Goal: Task Accomplishment & Management: Manage account settings

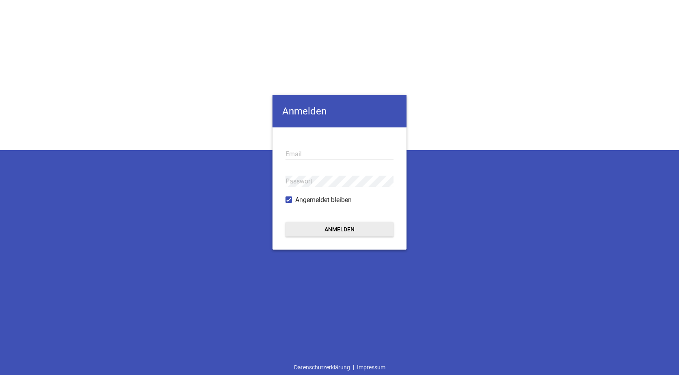
type input "[EMAIL_ADDRESS][DOMAIN_NAME]"
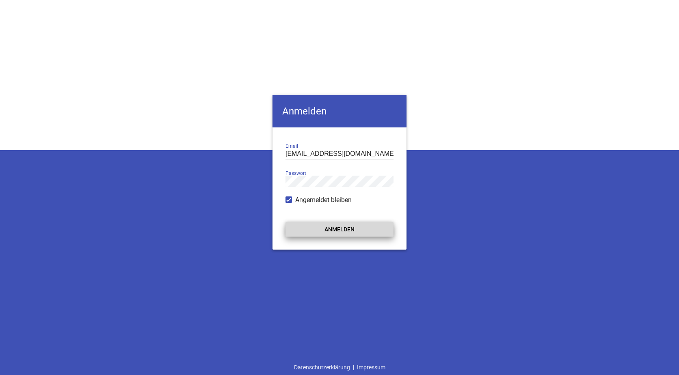
click at [328, 228] on button "Anmelden" at bounding box center [340, 229] width 108 height 15
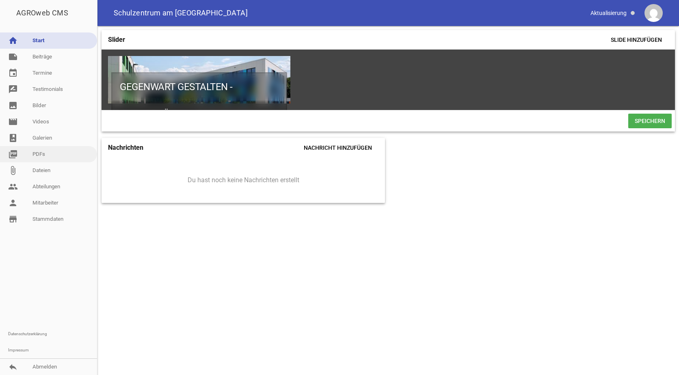
click at [34, 155] on link "picture_as_pdf PDFs" at bounding box center [48, 154] width 97 height 16
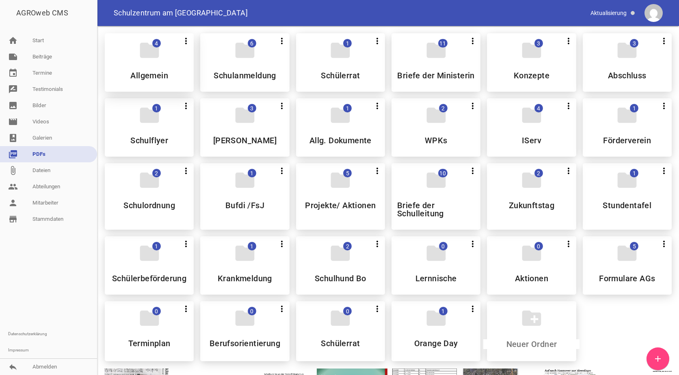
click at [165, 69] on div "folder 4 more_vert Teilen Bearbeiten Löschen Allgemein" at bounding box center [149, 62] width 89 height 59
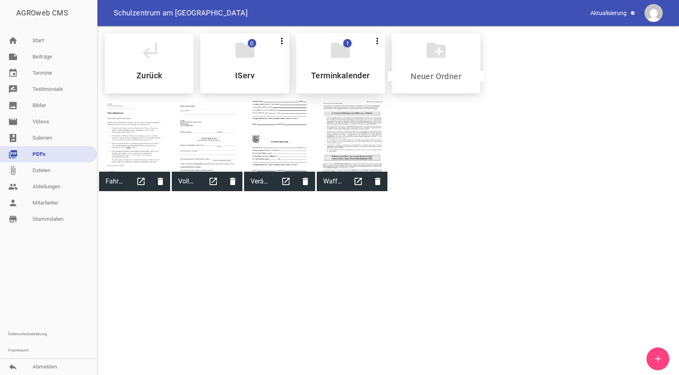
click at [345, 66] on div "folder 1 more_vert Teilen Bearbeiten Löschen Terminkalender" at bounding box center [340, 63] width 89 height 60
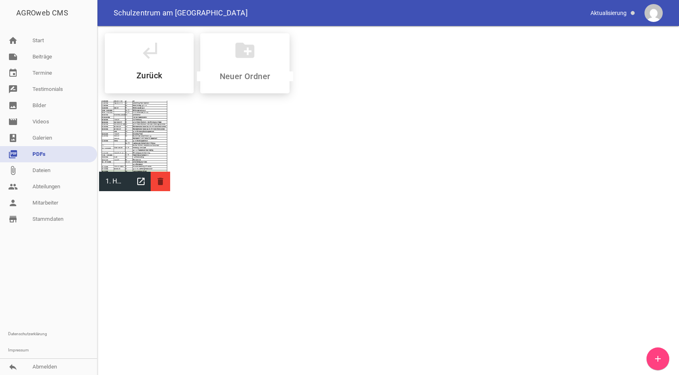
click at [158, 180] on icon "delete" at bounding box center [161, 182] width 20 height 20
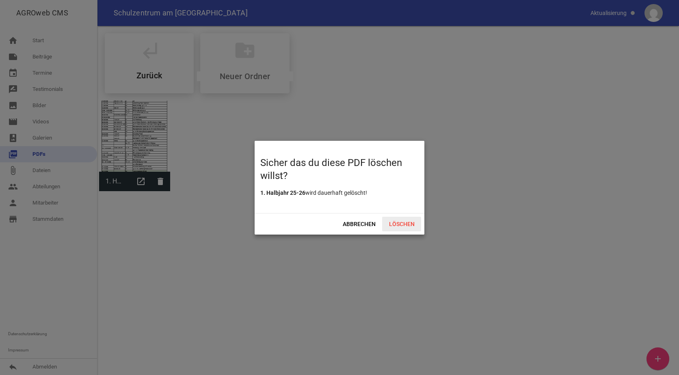
click at [398, 224] on span "Löschen" at bounding box center [401, 224] width 39 height 15
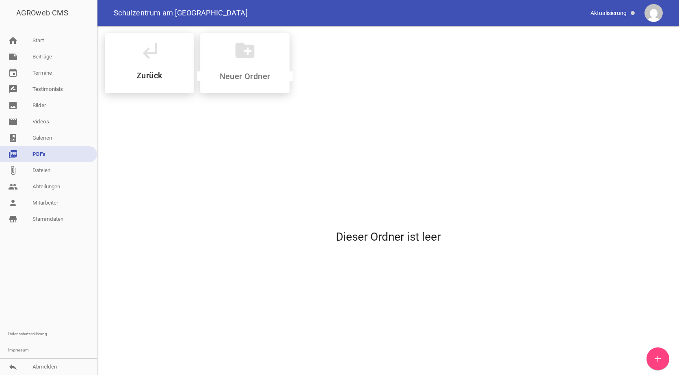
click at [659, 356] on icon "add" at bounding box center [658, 359] width 10 height 10
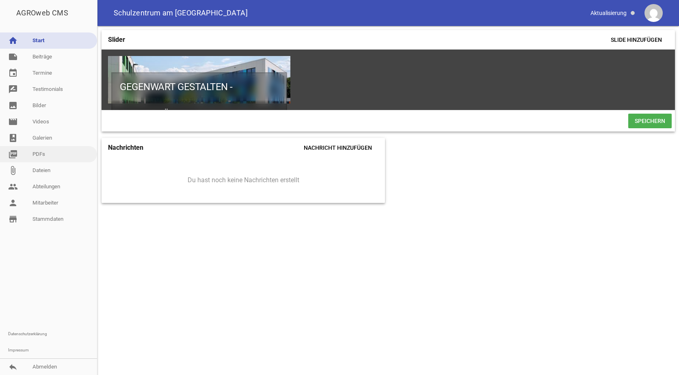
click at [37, 154] on link "picture_as_pdf PDFs" at bounding box center [48, 154] width 97 height 16
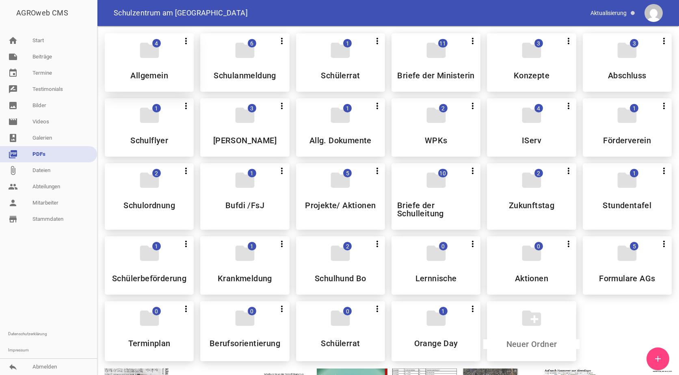
click at [162, 79] on h5 "Allgemein" at bounding box center [149, 76] width 38 height 8
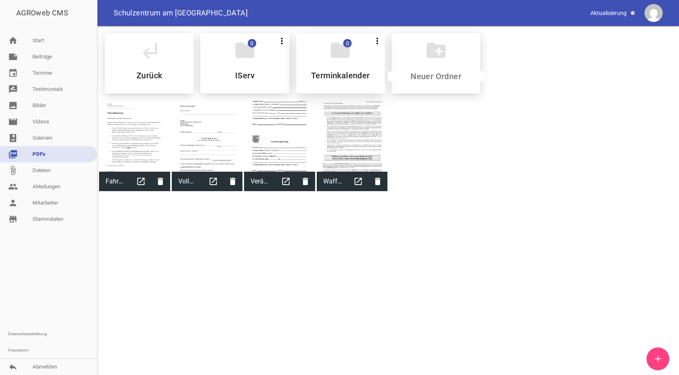
click at [349, 72] on h5 "Terminkalender" at bounding box center [340, 76] width 59 height 8
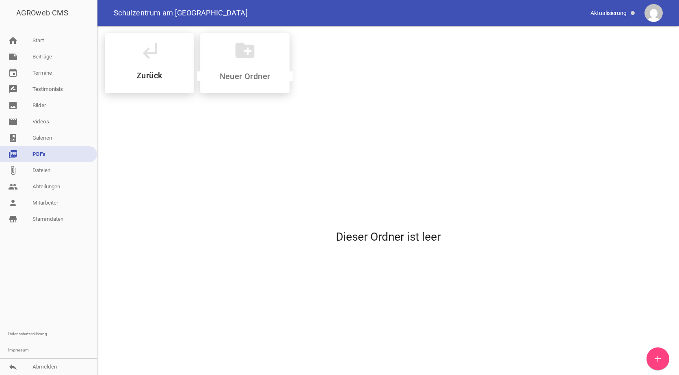
click at [663, 362] on icon "add" at bounding box center [658, 359] width 10 height 10
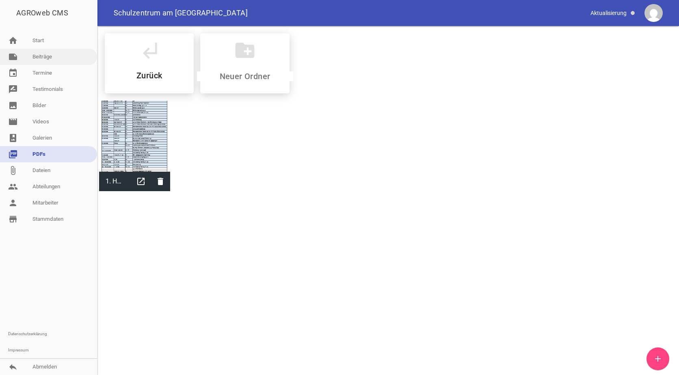
click at [38, 57] on link "note Beiträge" at bounding box center [48, 57] width 97 height 16
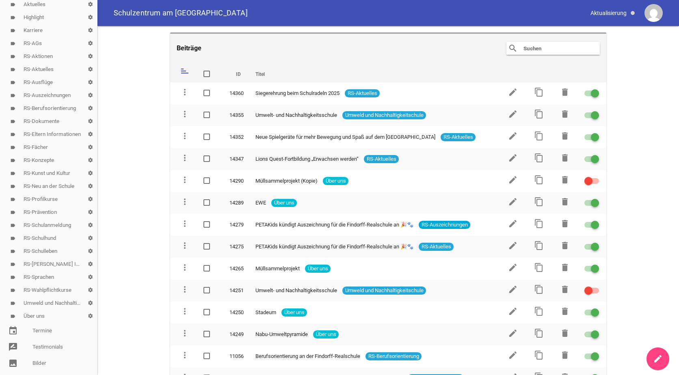
scroll to position [81, 0]
click at [40, 118] on link "label RS-Eltern Informationen settings" at bounding box center [48, 120] width 97 height 13
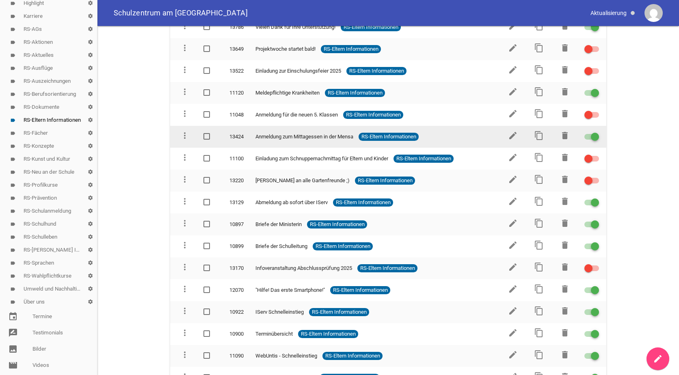
scroll to position [122, 0]
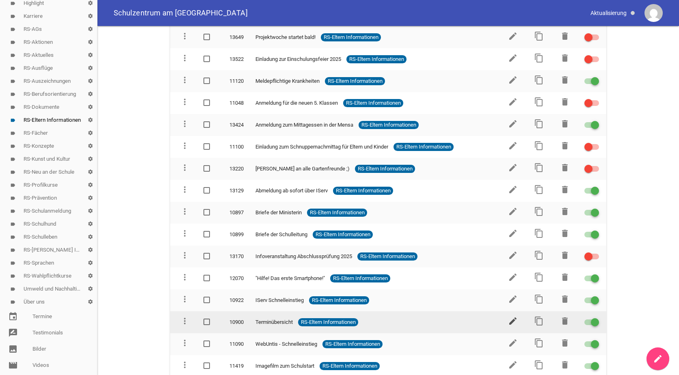
click at [512, 320] on icon "edit" at bounding box center [513, 322] width 10 height 10
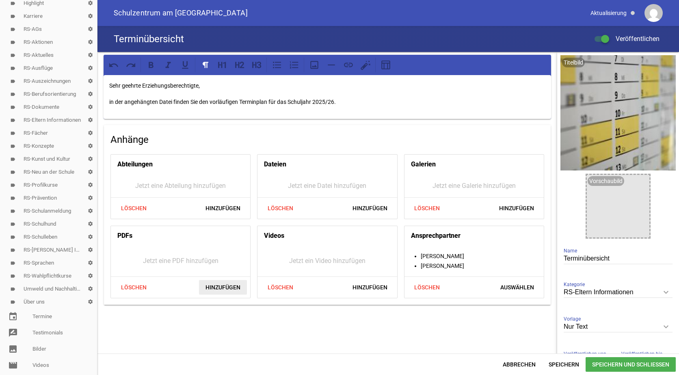
click at [229, 284] on span "Hinzufügen" at bounding box center [223, 287] width 48 height 15
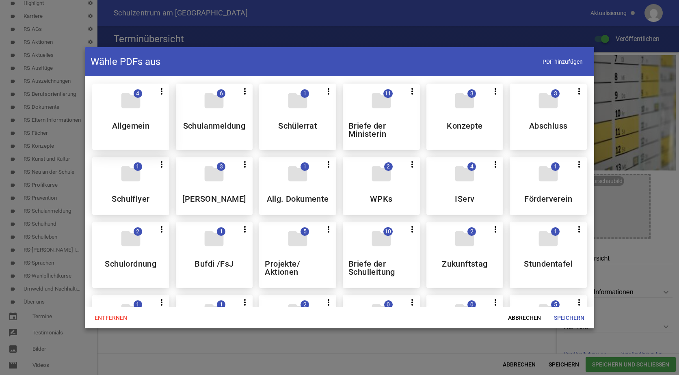
click at [134, 128] on h5 "Allgemein" at bounding box center [131, 126] width 38 height 8
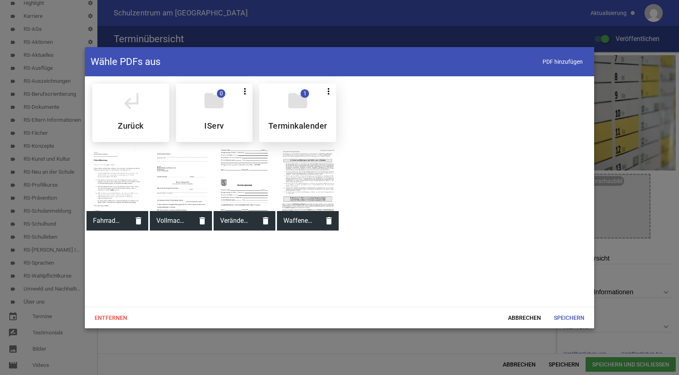
click at [299, 111] on icon "folder" at bounding box center [297, 100] width 23 height 23
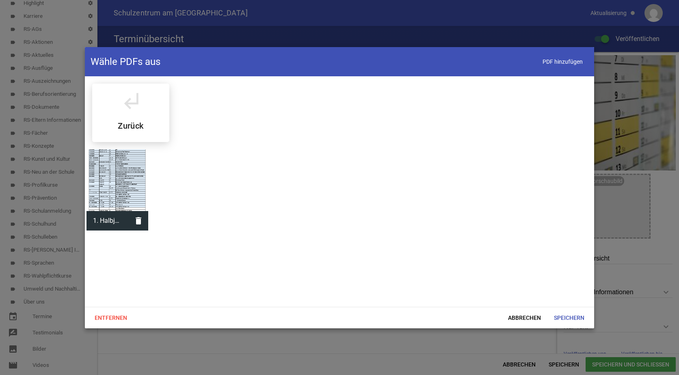
click at [122, 176] on div at bounding box center [118, 181] width 62 height 62
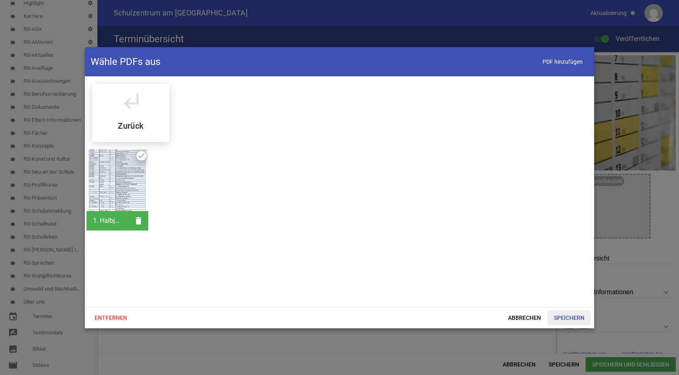
click at [569, 315] on span "Speichern" at bounding box center [569, 318] width 43 height 15
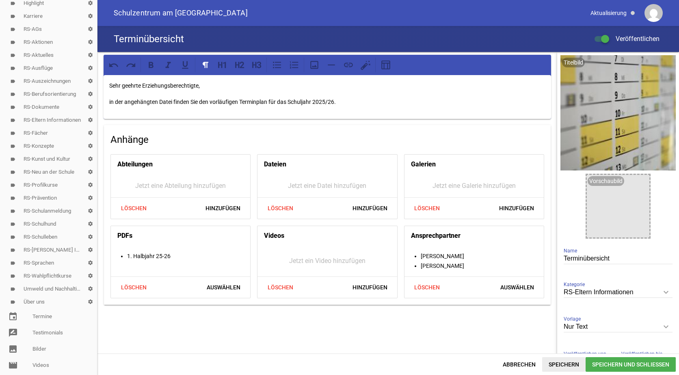
click at [566, 363] on span "Speichern" at bounding box center [563, 365] width 43 height 15
click at [599, 365] on span "Speichern und Schließen" at bounding box center [631, 365] width 90 height 15
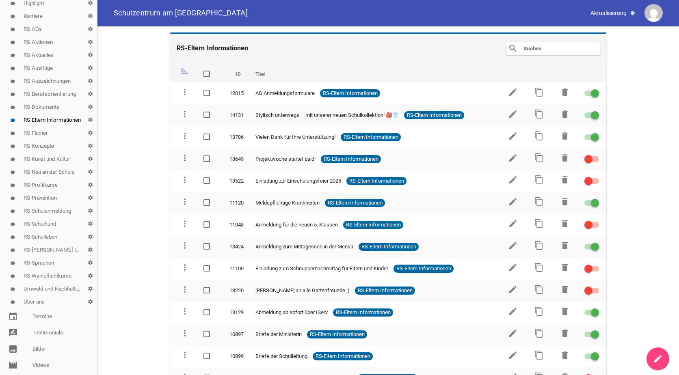
click at [46, 249] on link "label RS-[PERSON_NAME] Informationen settings" at bounding box center [48, 250] width 97 height 13
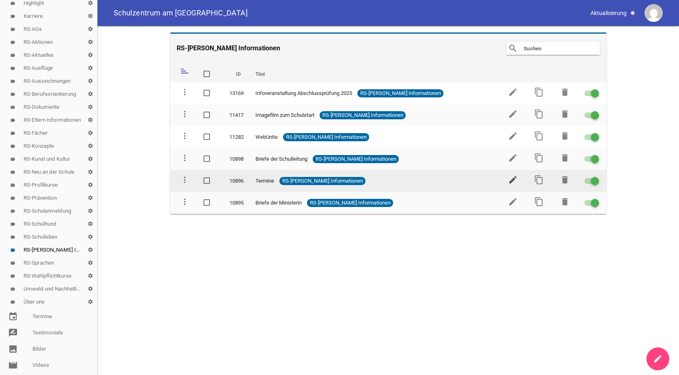
click at [513, 180] on icon "edit" at bounding box center [513, 180] width 10 height 10
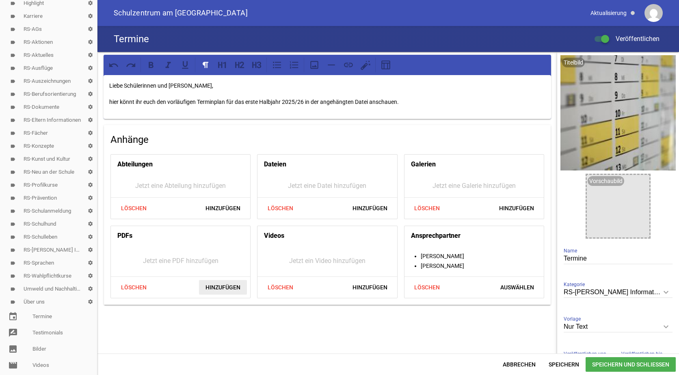
click at [209, 289] on span "Hinzufügen" at bounding box center [223, 287] width 48 height 15
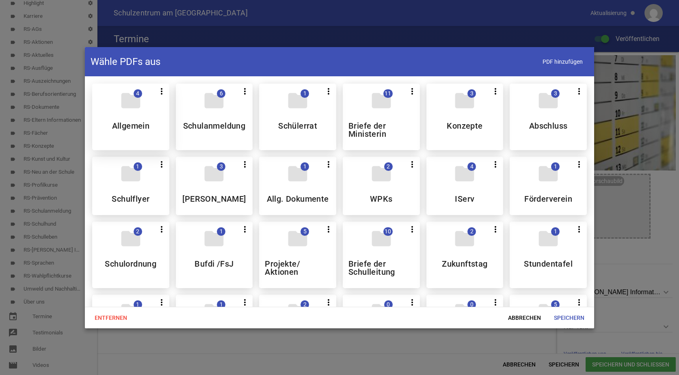
click at [139, 113] on div "folder 4 more_vert Teilen Bearbeiten Löschen Allgemein" at bounding box center [130, 117] width 77 height 67
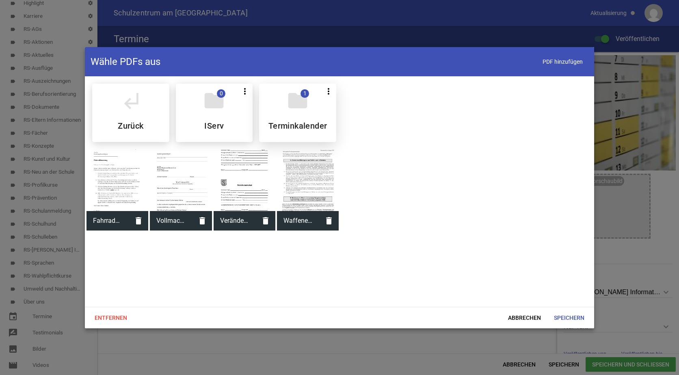
click at [310, 122] on h5 "Terminkalender" at bounding box center [298, 126] width 59 height 8
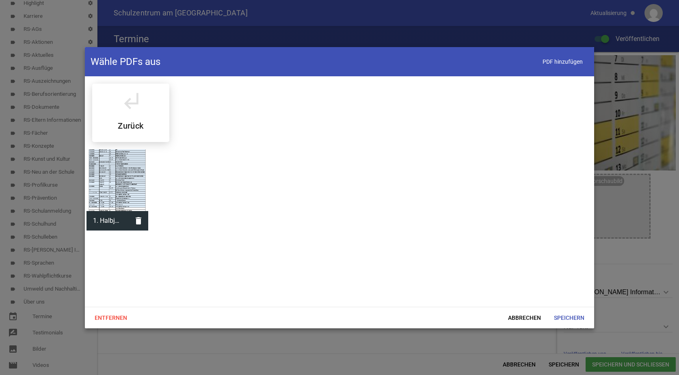
click at [109, 180] on div at bounding box center [118, 181] width 62 height 62
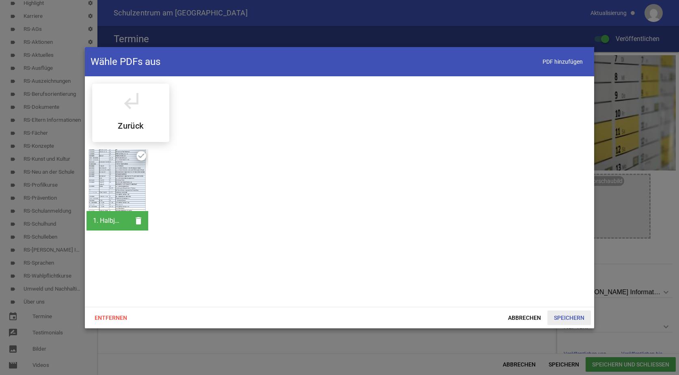
click at [564, 317] on span "Speichern" at bounding box center [569, 318] width 43 height 15
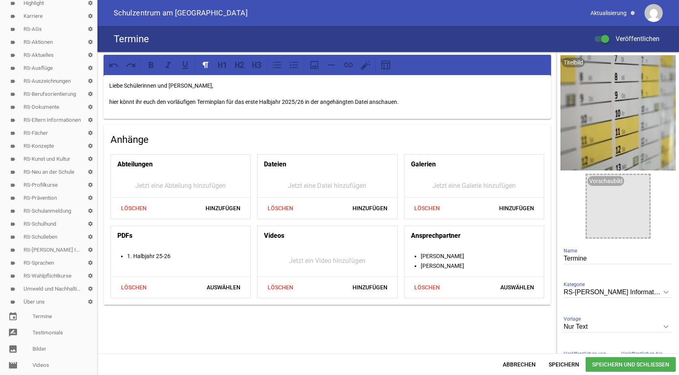
click at [605, 364] on span "Speichern und Schließen" at bounding box center [631, 365] width 90 height 15
